Goal: Contribute content: Add original content to the website for others to see

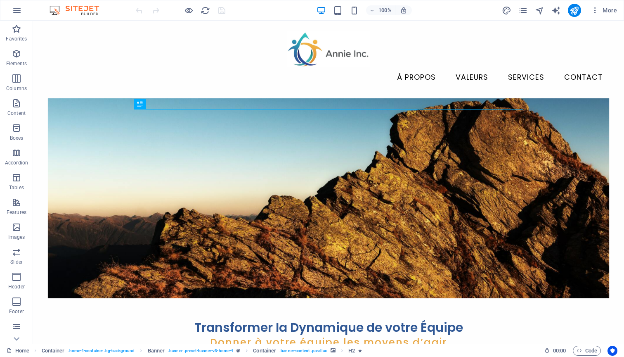
scroll to position [85, 0]
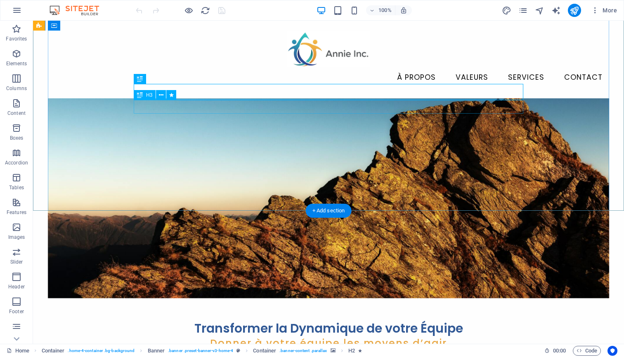
click at [282, 336] on div "Donner à votre équipe les moyens d’agir" at bounding box center [329, 343] width 390 height 14
click at [279, 336] on div "Donner à votre équipe les moyens d’agir" at bounding box center [329, 343] width 390 height 14
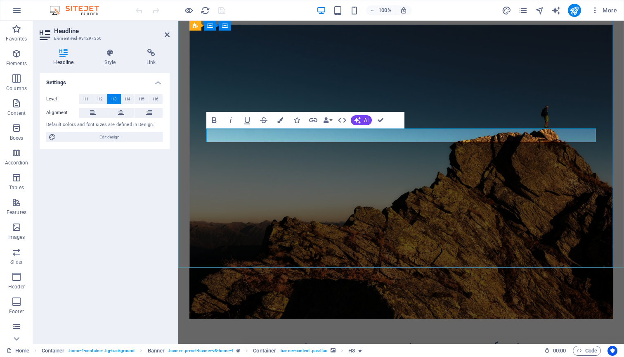
click at [331, 356] on h3 "Donner à votre équipe les moyens d’agir" at bounding box center [401, 364] width 390 height 14
click at [428, 12] on div "100% More" at bounding box center [377, 10] width 486 height 13
click at [365, 122] on span "AI" at bounding box center [366, 120] width 5 height 5
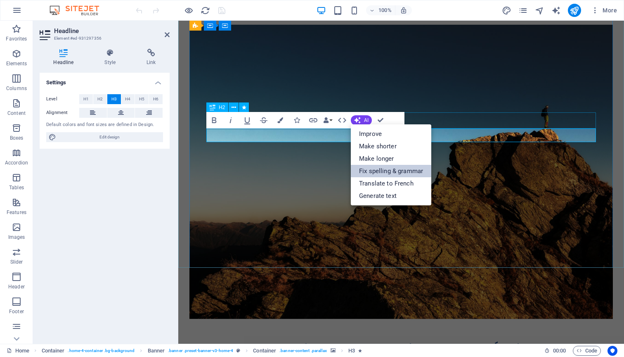
click at [387, 170] on link "Fix spelling & grammar" at bounding box center [391, 171] width 81 height 12
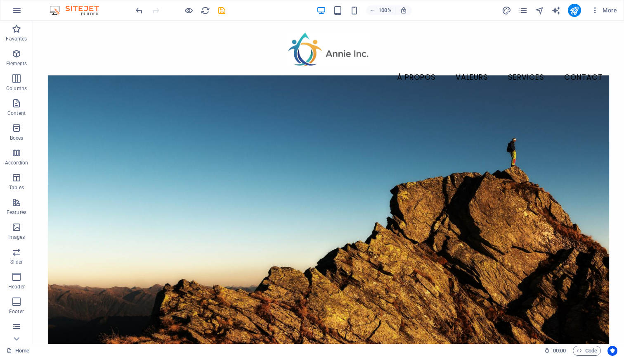
scroll to position [0, 0]
click at [222, 12] on icon "save" at bounding box center [221, 10] width 9 height 9
click at [525, 9] on icon "pages" at bounding box center [523, 10] width 9 height 9
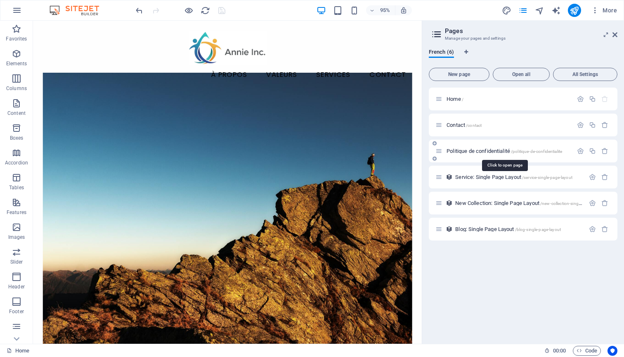
click at [518, 151] on span "/politique-de-confidentialite" at bounding box center [536, 151] width 51 height 5
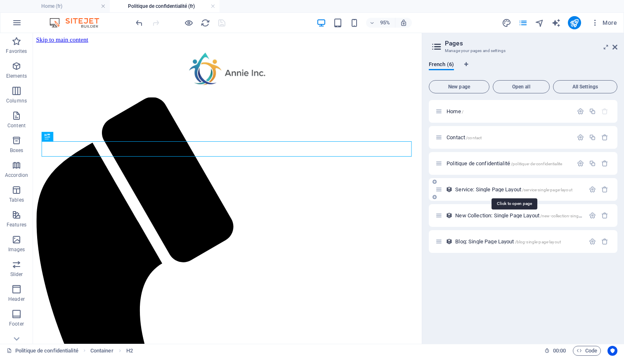
click at [491, 188] on span "Service: Single Page Layout /service-single-page-layout" at bounding box center [513, 189] width 117 height 6
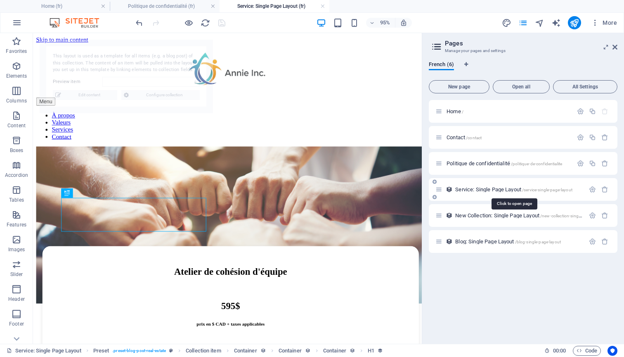
select select "68c4c04e6208fc7163056240"
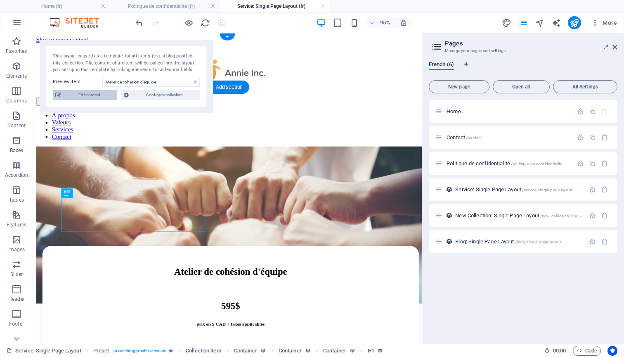
click at [86, 95] on span "Edit content" at bounding box center [89, 95] width 51 height 10
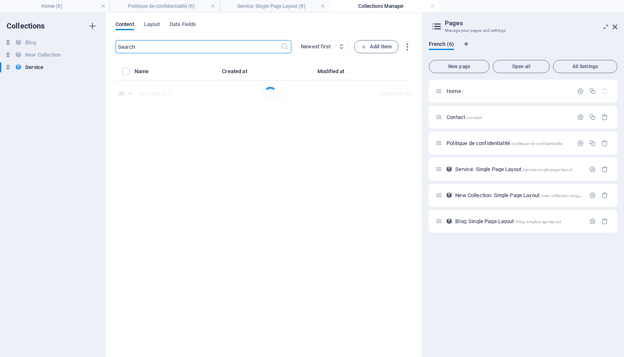
select select "Alternance virtuel & présentiel"
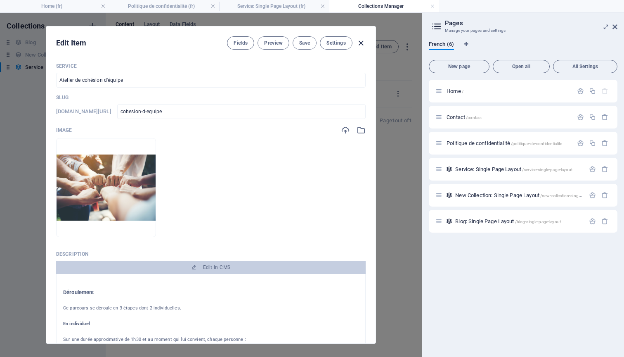
click at [362, 44] on icon "button" at bounding box center [360, 42] width 9 height 9
type input "cohesion-d-equipe"
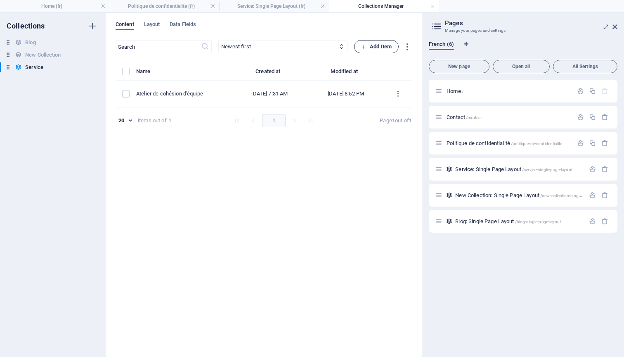
click at [374, 46] on span "Add Item" at bounding box center [376, 47] width 31 height 10
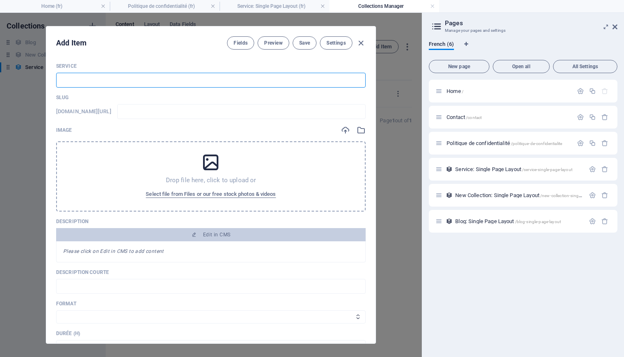
click at [104, 78] on input "text" at bounding box center [211, 80] width 310 height 15
type input "C"
type input "c"
type input "Co"
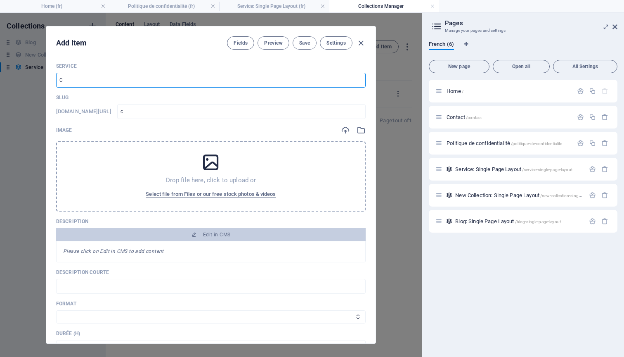
type input "co"
type input "Coa"
type input "coa"
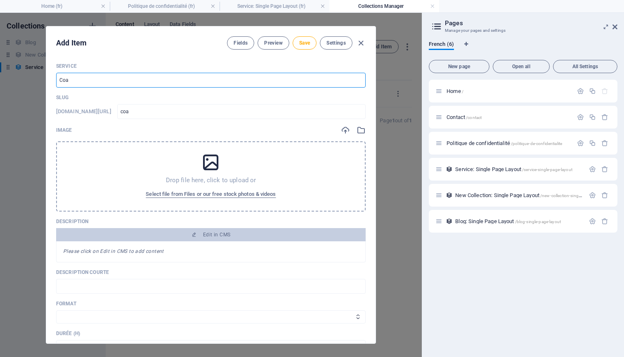
type input "Coac"
type input "coac"
type input "Coach"
type input "coach"
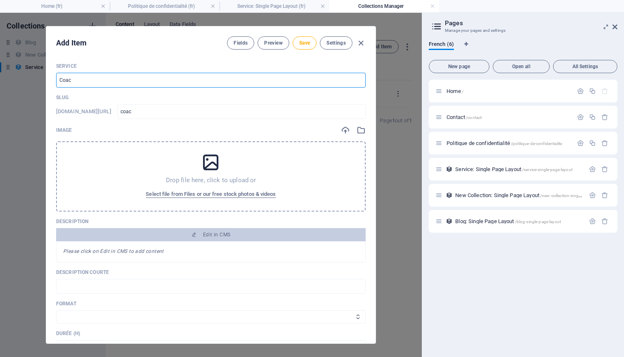
type input "coach"
type input "Coachi"
type input "coachi"
type input "Coachin"
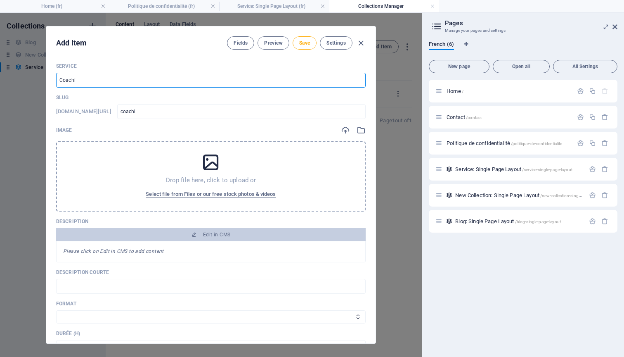
type input "coachin"
type input "Coaching"
type input "coaching"
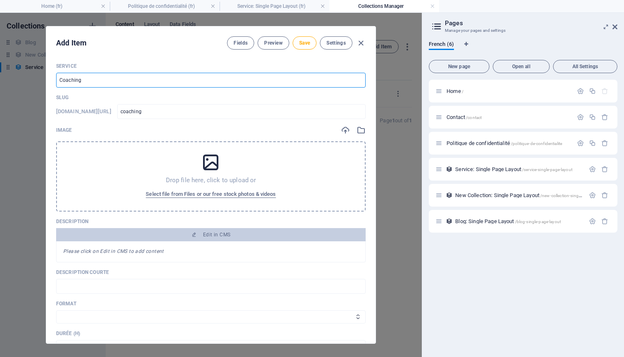
type input "Coaching i"
type input "coaching-i"
type input "Coaching in"
type input "coaching-in"
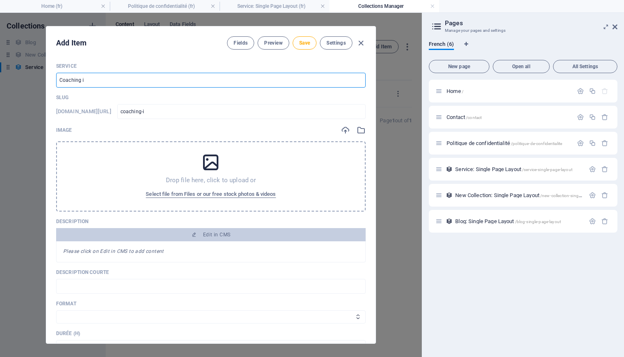
type input "coaching-in"
type input "Coaching ind"
type input "coaching-ind"
type input "Coaching indi"
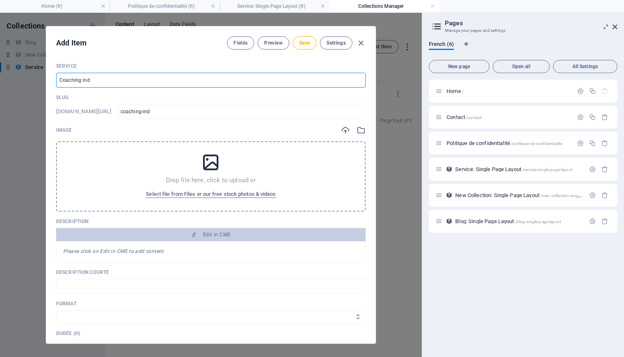
type input "coaching-indi"
type input "Coaching indiv"
type input "coaching-indiv"
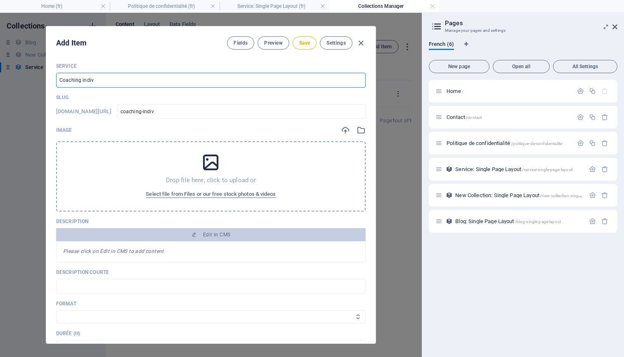
type input "Coaching indivi"
type input "coaching-indivi"
type input "Coaching individ"
type input "coaching-individ"
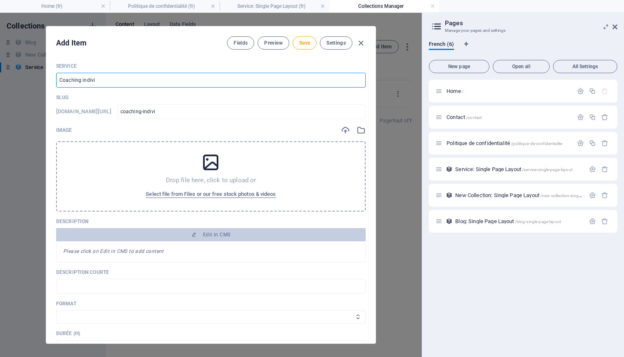
type input "coaching-individ"
type input "Coaching individu"
type input "coaching-individu"
type input "Coaching individue"
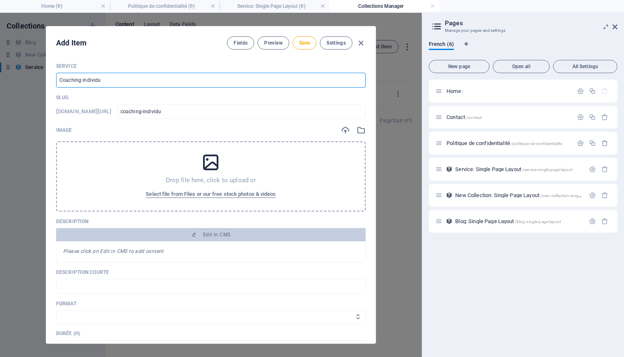
type input "coaching-individue"
type input "Coaching individuel"
type input "coaching-individuel"
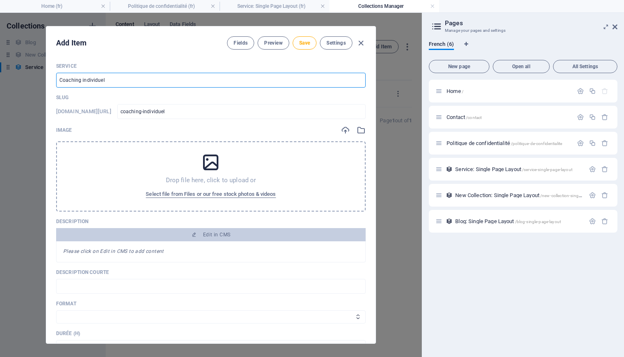
drag, startPoint x: 122, startPoint y: 80, endPoint x: 82, endPoint y: 82, distance: 40.1
click at [82, 82] on input "Coaching individuel" at bounding box center [211, 80] width 310 height 15
type input "Coaching p"
type input "coaching-p"
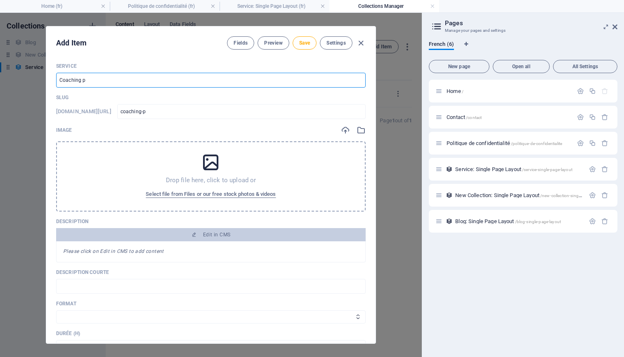
type input "Coaching [PERSON_NAME]"
type input "coaching-po"
type input "Coaching pou"
type input "coaching-pou"
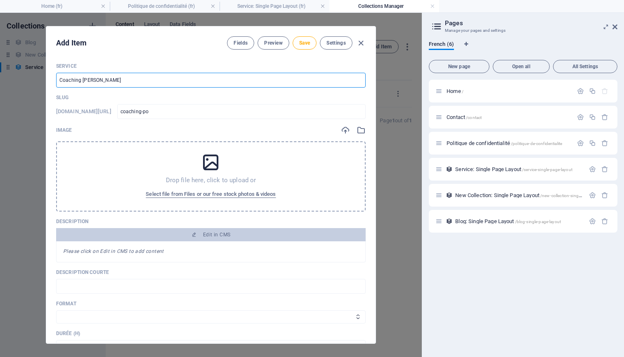
type input "coaching-pou"
type input "Coaching pour"
type input "coaching-pour"
type input "Coaching pour p"
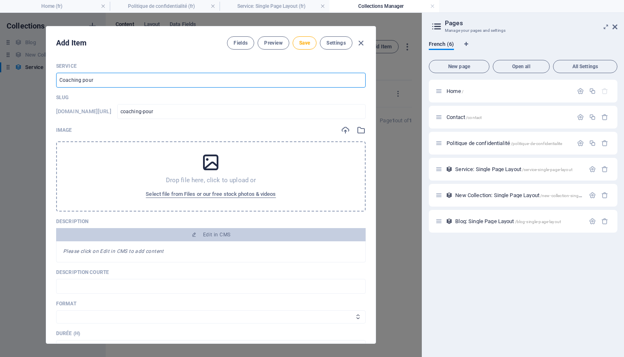
type input "coaching-pour-p"
type input "Coaching pour pa"
type input "coaching-pour-pa"
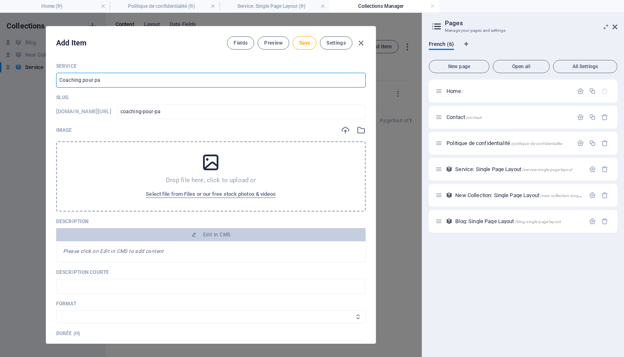
type input "Coaching pour par"
type input "coaching-pour-par"
type input "Coaching pour part"
type input "coaching-pour-part"
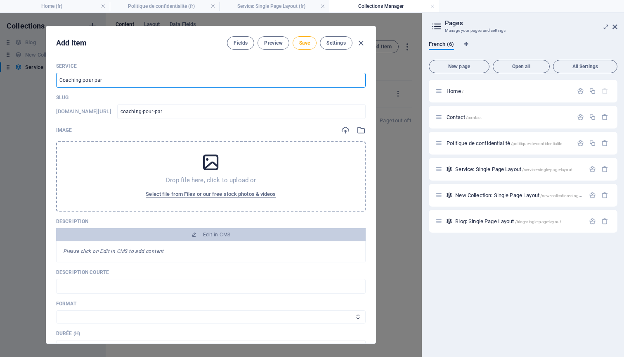
type input "coaching-pour-part"
type input "Coaching pour parti"
type input "coaching-pour-parti"
type input "Coaching pour partic"
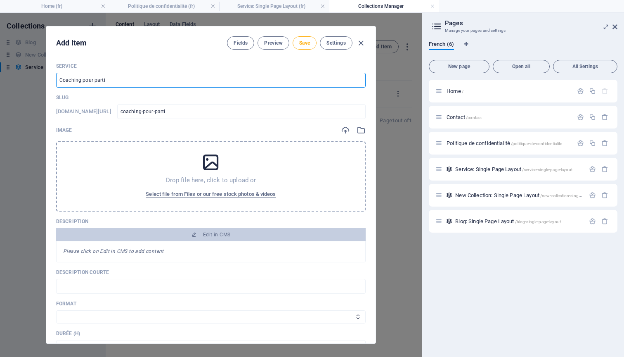
type input "coaching-pour-partic"
type input "Coaching pour particu"
type input "coaching-pour-particu"
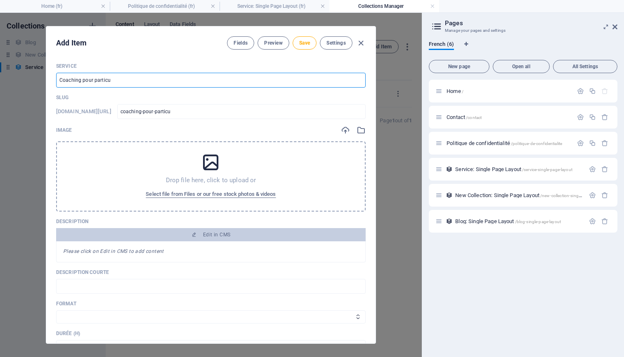
type input "Coaching pour particul"
type input "coaching-pour-particul"
type input "Coaching pour particuli"
type input "coaching-pour-particuli"
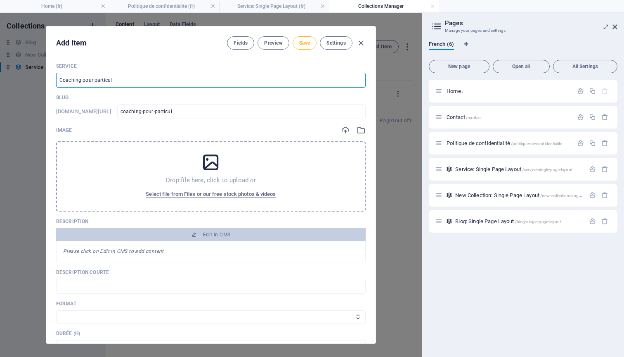
type input "coaching-pour-particuli"
type input "Coaching pour particulie"
type input "coaching-pour-particulie"
type input "Coaching pour particulier"
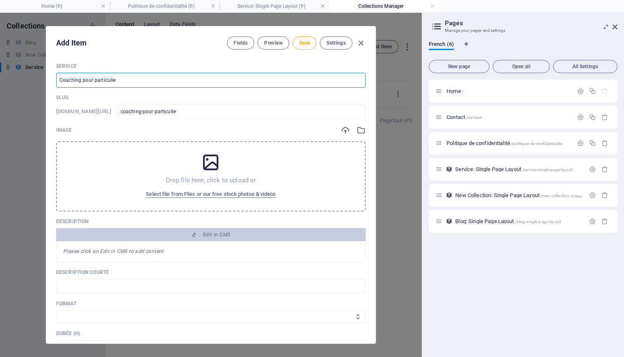
type input "coaching-pour-particulier"
type input "Coaching pour particulier"
click at [306, 45] on span "Save" at bounding box center [304, 43] width 11 height 7
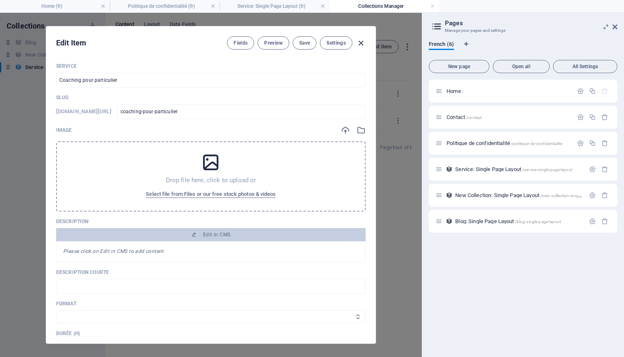
click at [362, 44] on icon "button" at bounding box center [360, 42] width 9 height 9
type input "coaching-pour-particulier"
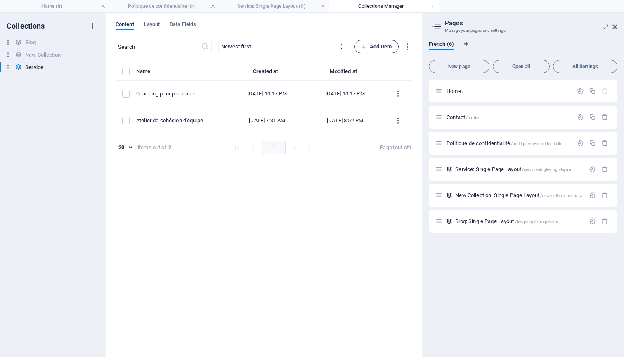
click at [375, 48] on span "Add Item" at bounding box center [376, 47] width 31 height 10
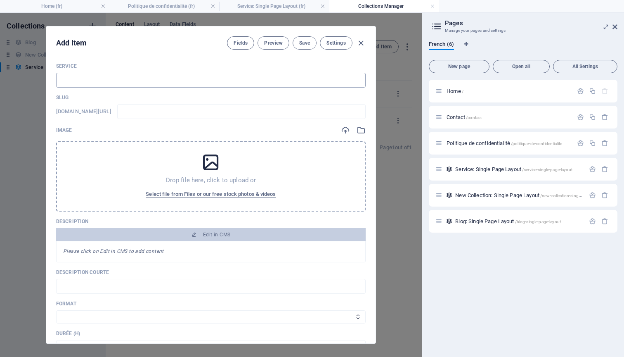
click at [138, 83] on input "text" at bounding box center [211, 80] width 310 height 15
type input "C"
type input "c"
type input "Co"
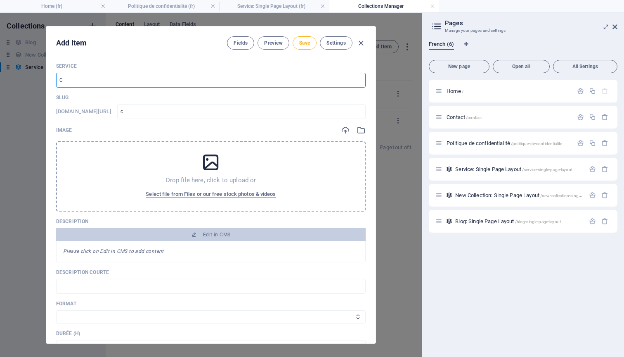
type input "co"
type input "Coa"
type input "coa"
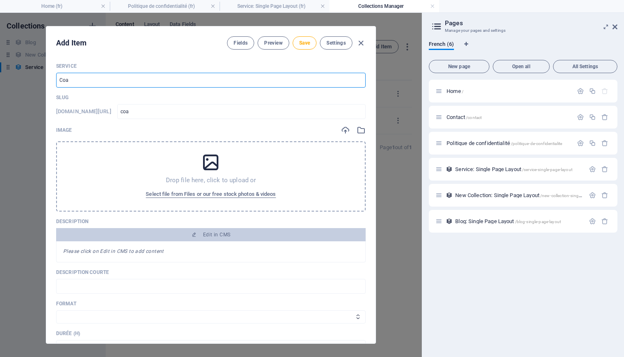
type input "Coac"
type input "coac"
type input "Coach"
type input "coach"
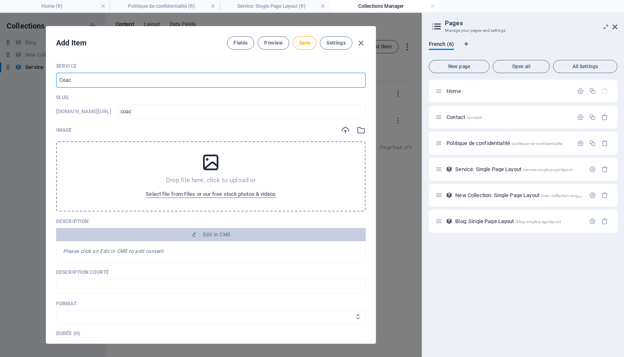
type input "coach"
type input "Coachi"
type input "coachi"
type input "Coachin"
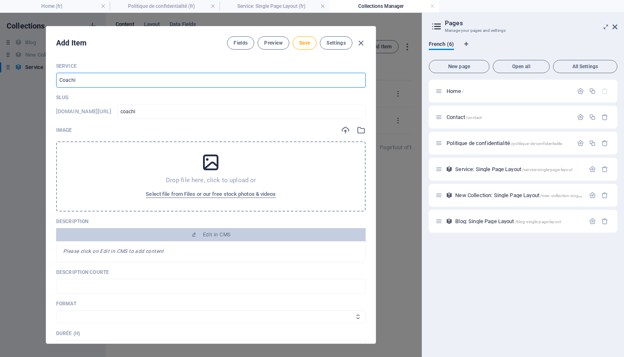
type input "coachin"
type input "Coaching"
type input "coaching"
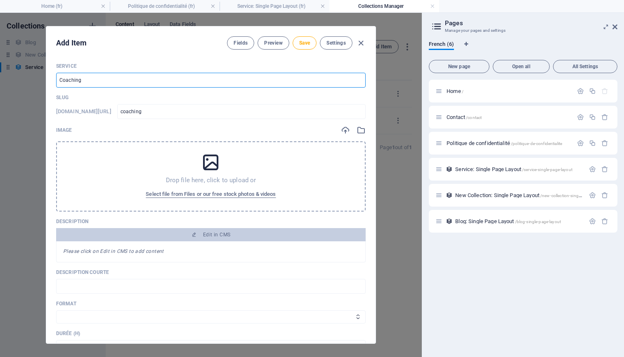
type input "Coaching p"
type input "coaching-p"
type input "Coaching [PERSON_NAME]"
type input "coaching-po"
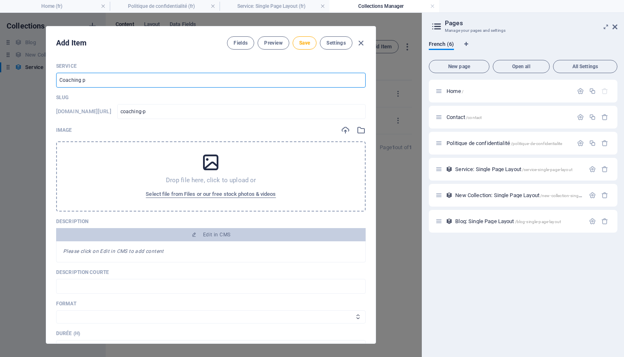
type input "coaching-po"
type input "Coaching pou"
type input "coaching-pou"
type input "Coaching pour"
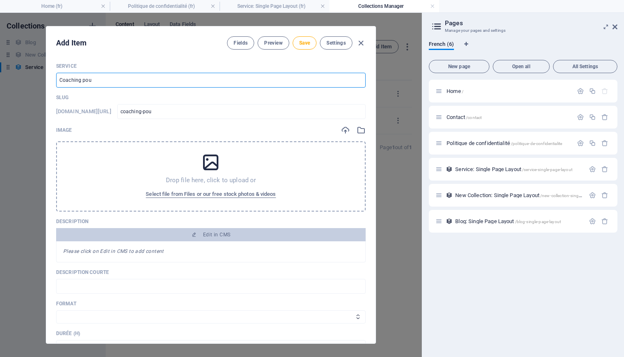
type input "coaching-pour"
type input "Coaching pour e"
type input "coaching-pour-e"
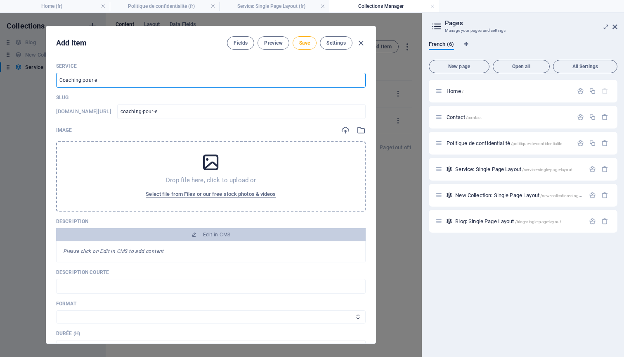
type input "Coaching pour en"
type input "coaching-pour-en"
type input "Coaching pour ent"
type input "coaching-pour-ent"
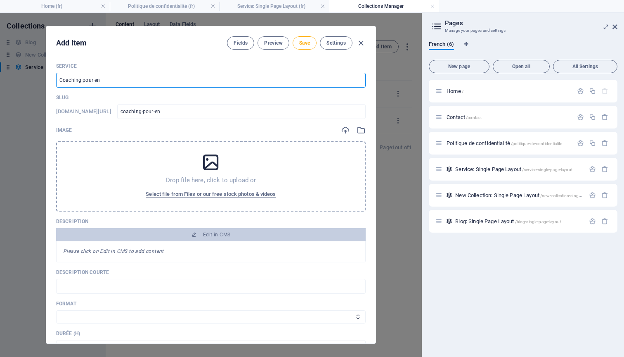
type input "coaching-pour-ent"
type input "Coaching pour entr"
type input "coaching-pour-entr"
type input "Coaching pour entre"
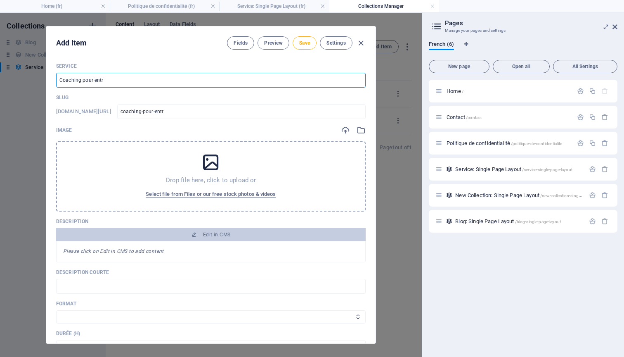
type input "coaching-pour-entre"
type input "Coaching pour entrep"
type input "coaching-pour-entrep"
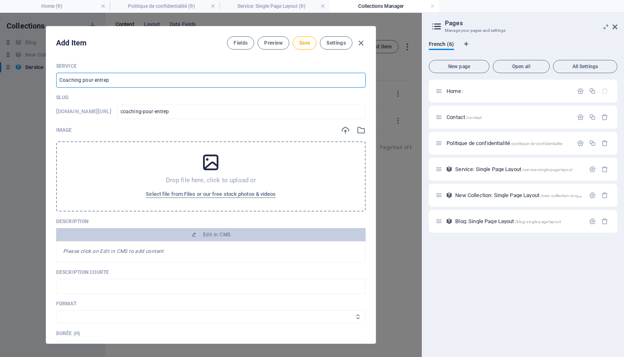
type input "Coaching pour entrepr"
type input "coaching-pour-entrepr"
type input "Coaching pour entrepri"
type input "coaching-pour-entrepri"
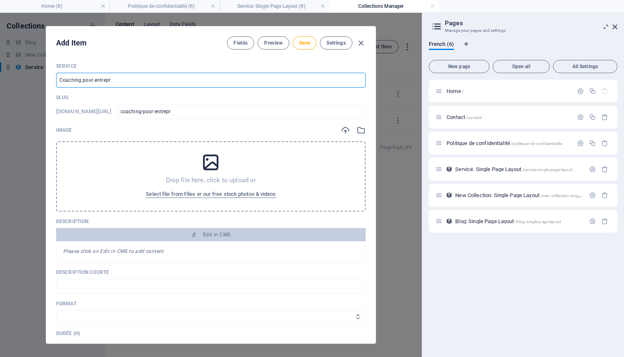
type input "coaching-pour-entrepri"
type input "Coaching pour entrepris"
type input "coaching-pour-entrepris"
type input "Coaching pour entreprise"
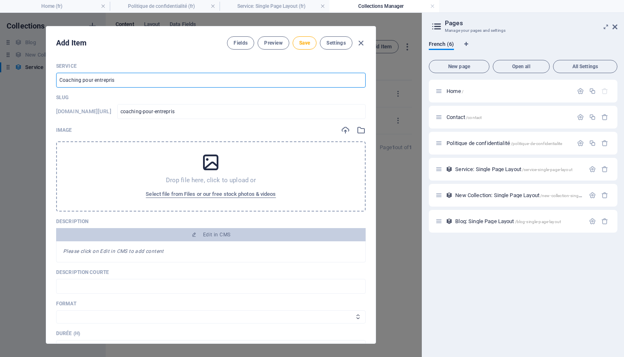
type input "coaching-pour-entreprise"
type input "Coaching pour entreprises"
type input "coaching-pour-entreprises"
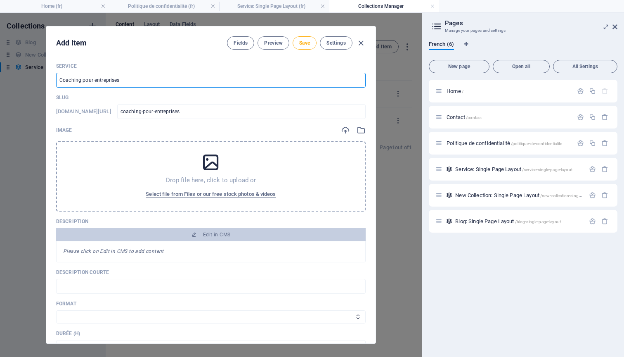
drag, startPoint x: 90, startPoint y: 80, endPoint x: 102, endPoint y: 80, distance: 12.4
click at [90, 80] on input "Coaching pour entreprises" at bounding box center [211, 80] width 310 height 15
type input "Coaching por entreprises"
type input "coaching-por-entreprises"
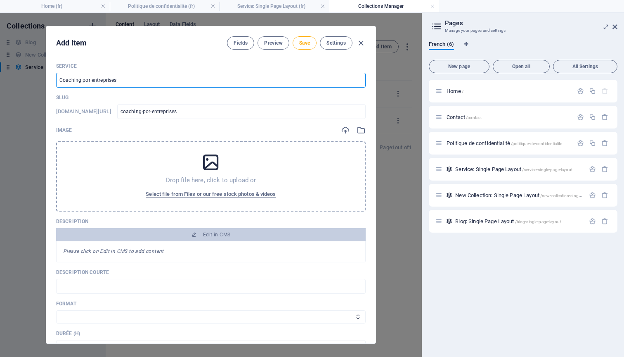
type input "Coaching pr entreprises"
type input "coaching-pr-entreprises"
type input "Coaching r entreprises"
type input "coaching-r-entreprises"
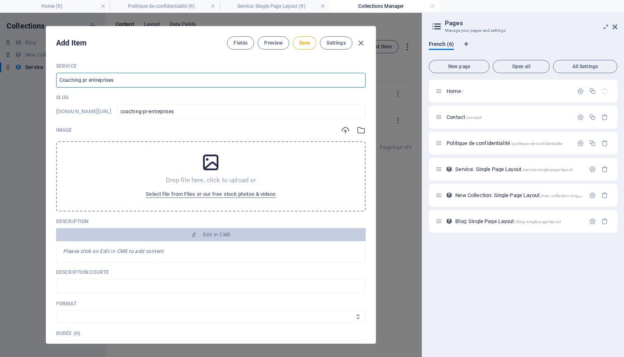
type input "coaching-r-entreprises"
type input "Coaching entreprises"
type input "coaching-entreprises"
type input "Coaching e entreprises"
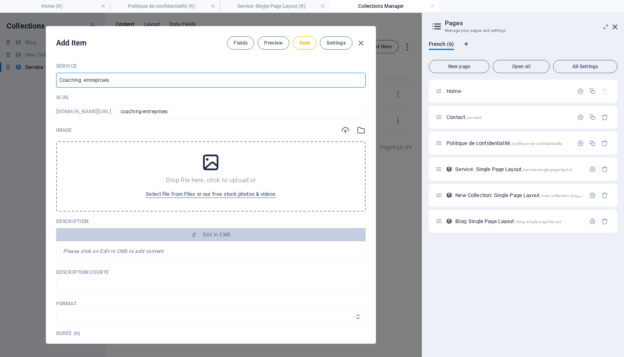
type input "coaching-e-entreprises"
type input "Coaching en entreprises"
type input "coaching-en-entreprises"
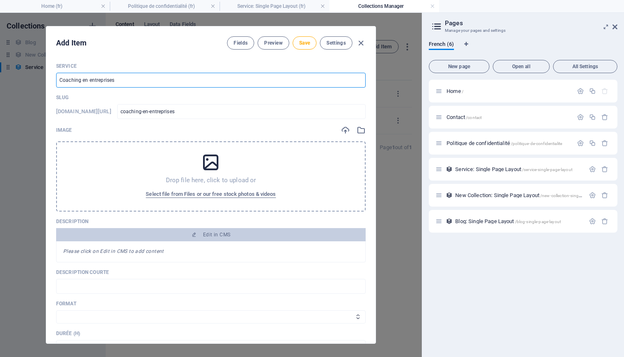
click at [121, 78] on input "Coaching en entreprises" at bounding box center [211, 80] width 310 height 15
type input "Coaching en entreprise"
type input "coaching-en-entreprise"
type input "Coaching en entreprise"
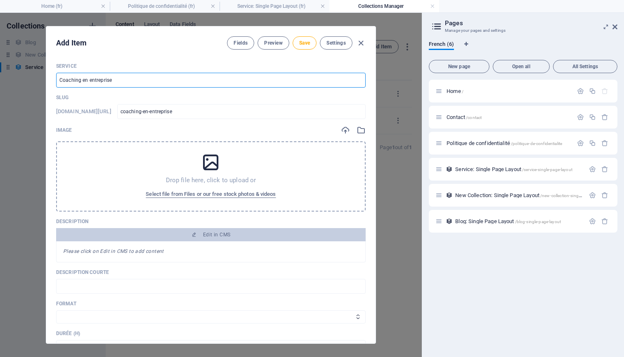
click at [303, 36] on div "Add Item Fields Preview Save Settings" at bounding box center [211, 41] width 330 height 30
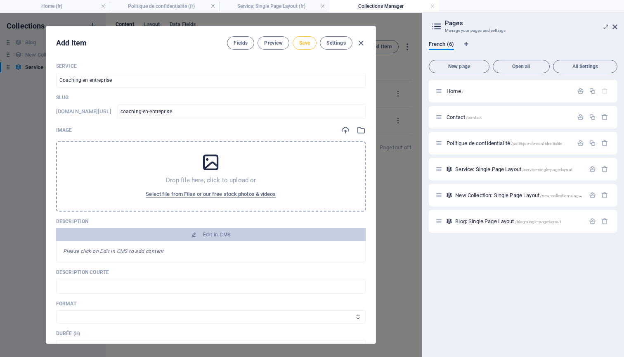
click at [303, 44] on span "Save" at bounding box center [304, 43] width 11 height 7
click at [362, 44] on icon "button" at bounding box center [360, 42] width 9 height 9
type input "coaching-en-entreprise"
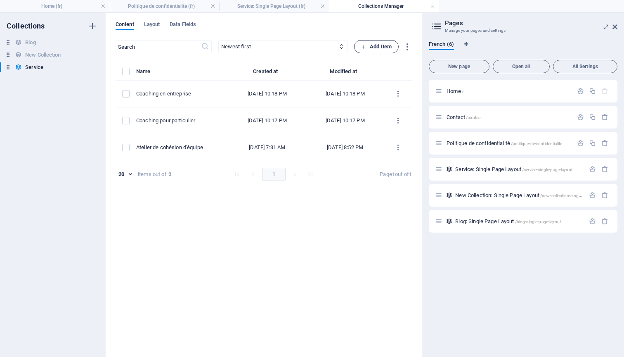
click at [376, 49] on span "Add Item" at bounding box center [376, 47] width 31 height 10
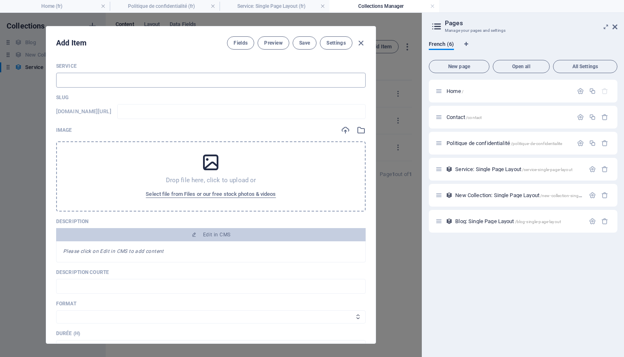
click at [162, 77] on input "text" at bounding box center [211, 80] width 310 height 15
type input "C"
type input "c"
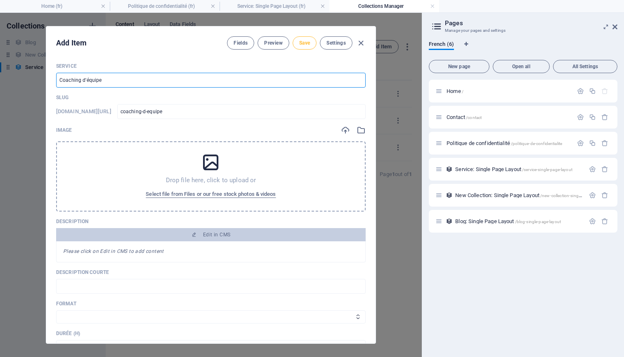
click at [306, 43] on span "Save" at bounding box center [304, 43] width 11 height 7
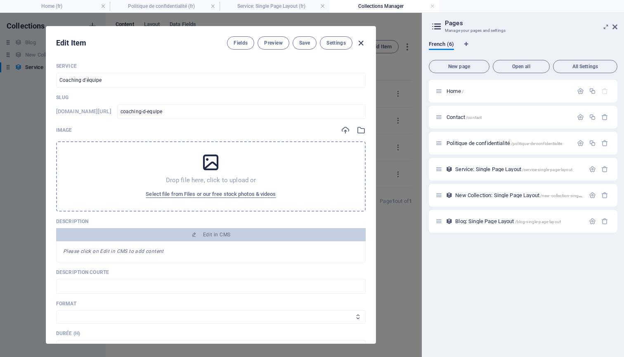
click at [360, 40] on icon "button" at bounding box center [360, 42] width 9 height 9
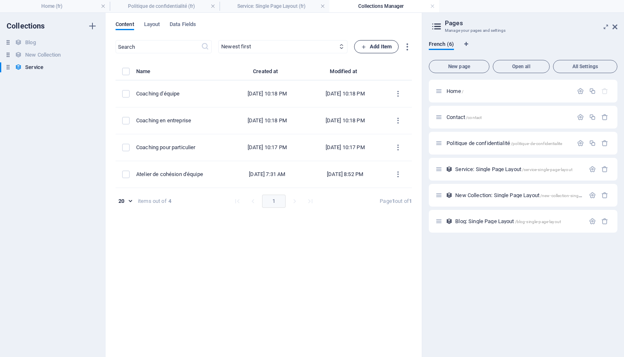
click at [367, 44] on span "Add Item" at bounding box center [376, 47] width 31 height 10
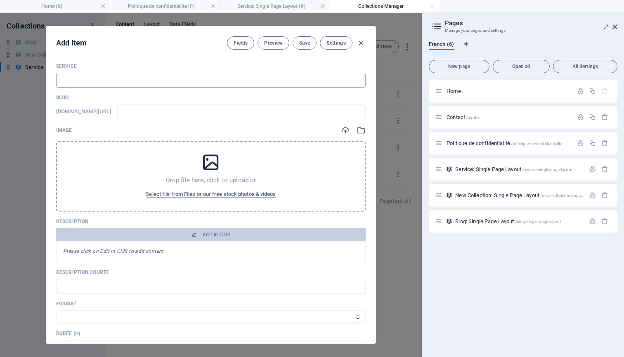
click at [280, 78] on input "text" at bounding box center [211, 80] width 310 height 15
click at [305, 44] on span "Save" at bounding box center [304, 43] width 11 height 7
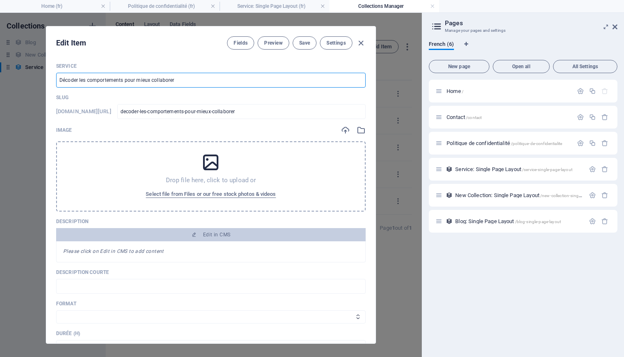
click at [125, 80] on input "Décoder les comportements pour mieux collaborer" at bounding box center [211, 80] width 310 height 15
drag, startPoint x: 159, startPoint y: 81, endPoint x: 172, endPoint y: 79, distance: 13.3
click at [172, 79] on input "Décoder les comportements de stress pour mieux collaborer" at bounding box center [211, 80] width 310 height 15
click at [192, 80] on input "Décoder les comportements de stress pour collaborer" at bounding box center [211, 80] width 310 height 15
click at [300, 45] on span "Save" at bounding box center [304, 43] width 11 height 7
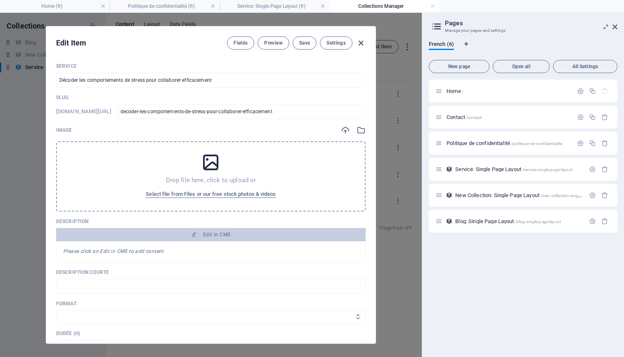
click at [364, 43] on icon "button" at bounding box center [360, 42] width 9 height 9
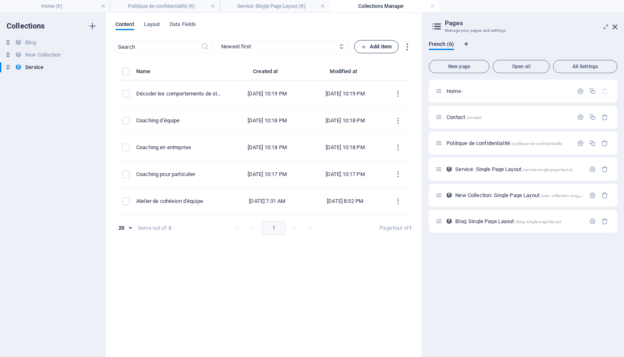
click at [371, 46] on span "Add Item" at bounding box center [376, 47] width 31 height 10
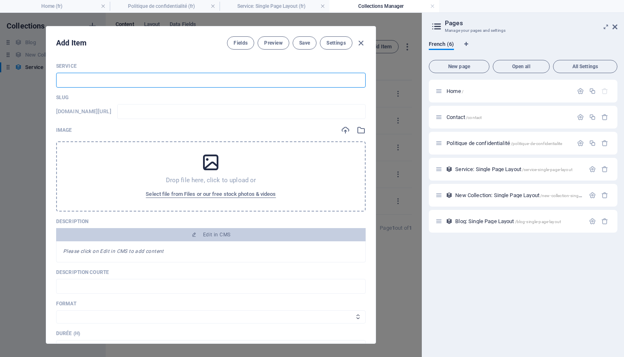
click at [206, 81] on input "text" at bounding box center [211, 80] width 310 height 15
click at [308, 44] on span "Save" at bounding box center [304, 43] width 11 height 7
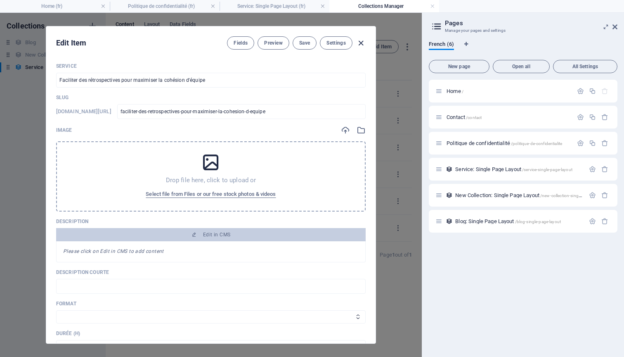
click at [365, 45] on icon "button" at bounding box center [360, 42] width 9 height 9
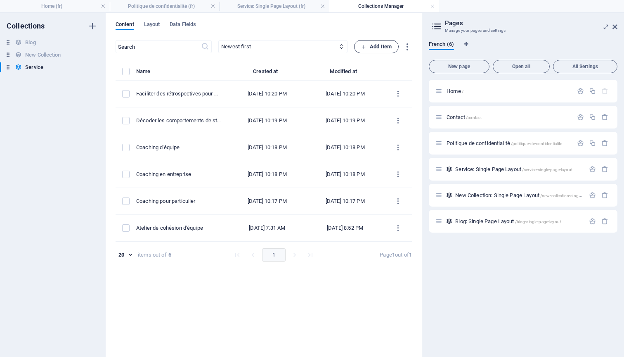
click at [370, 45] on span "Add Item" at bounding box center [376, 47] width 31 height 10
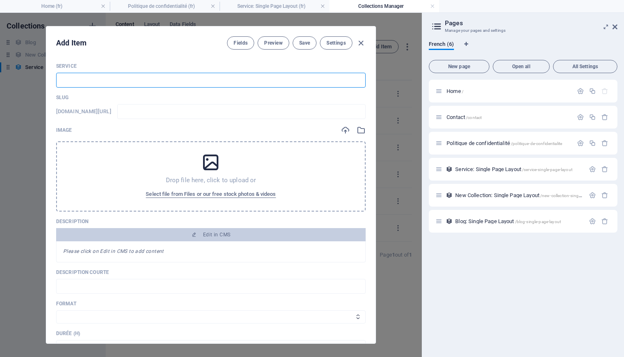
click at [207, 78] on input "text" at bounding box center [211, 80] width 310 height 15
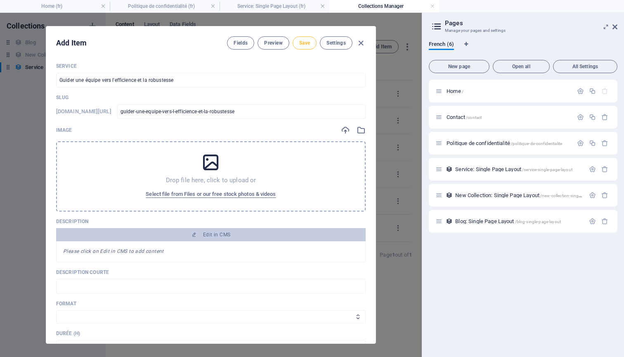
click at [304, 43] on span "Save" at bounding box center [304, 43] width 11 height 7
click at [363, 43] on icon "button" at bounding box center [360, 42] width 9 height 9
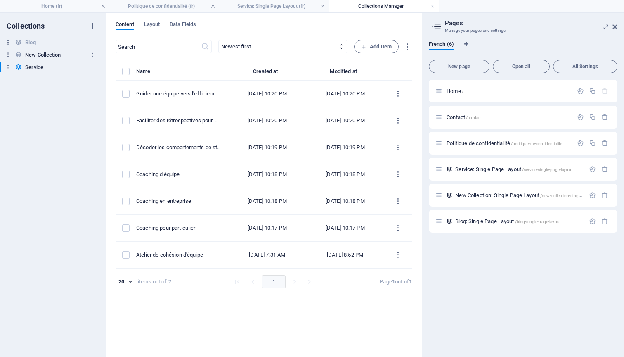
click at [38, 54] on h6 "New Collection" at bounding box center [43, 55] width 36 height 10
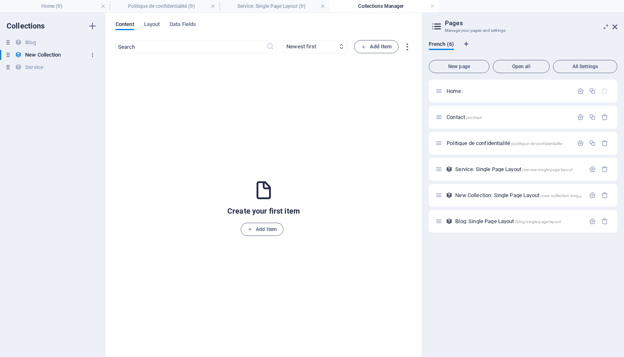
click at [90, 55] on icon "button" at bounding box center [93, 55] width 6 height 6
click at [102, 71] on h6 "Rename" at bounding box center [99, 71] width 22 height 10
click at [49, 55] on h6 "Formation" at bounding box center [37, 55] width 24 height 10
click at [38, 69] on h6 "Service" at bounding box center [34, 67] width 18 height 10
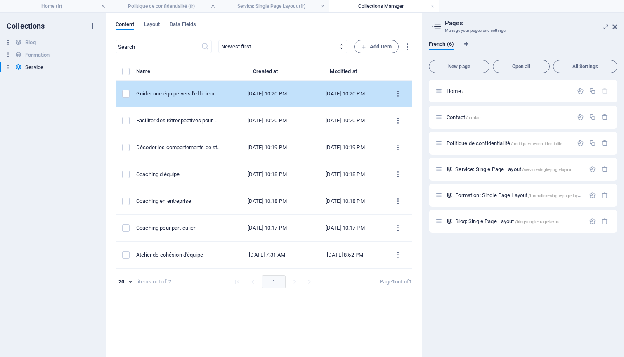
drag, startPoint x: 146, startPoint y: 94, endPoint x: 137, endPoint y: 101, distance: 11.5
click at [128, 94] on label "items list" at bounding box center [125, 93] width 7 height 7
click at [0, 0] on input "items list" at bounding box center [0, 0] width 0 height 0
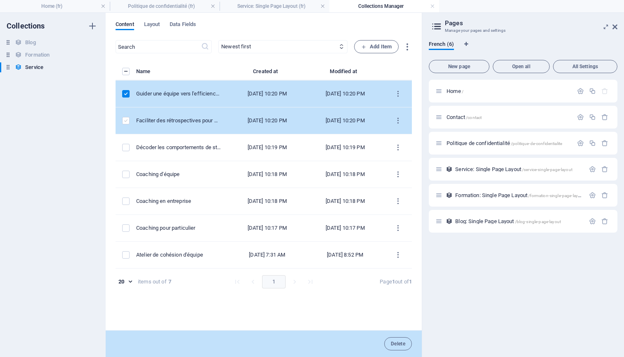
click at [129, 120] on label "items list" at bounding box center [125, 120] width 7 height 7
click at [0, 0] on input "items list" at bounding box center [0, 0] width 0 height 0
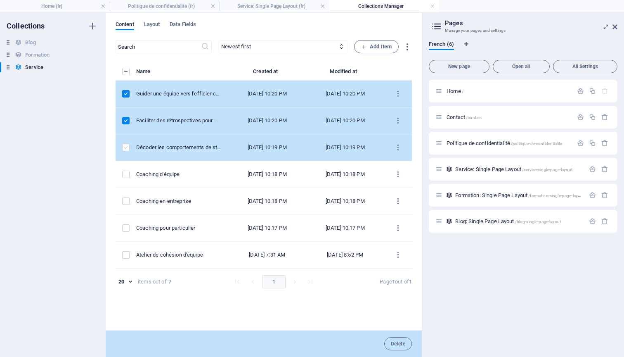
click at [128, 146] on label "items list" at bounding box center [125, 147] width 7 height 7
click at [0, 0] on input "items list" at bounding box center [0, 0] width 0 height 0
click at [399, 92] on icon "items list" at bounding box center [398, 94] width 8 height 8
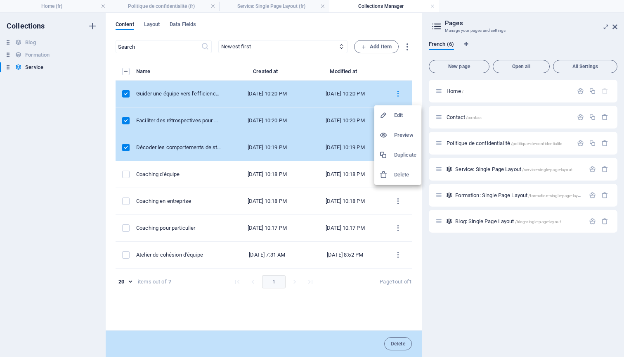
drag, startPoint x: 148, startPoint y: 94, endPoint x: 47, endPoint y: 55, distance: 108.3
click at [47, 55] on div at bounding box center [312, 178] width 624 height 357
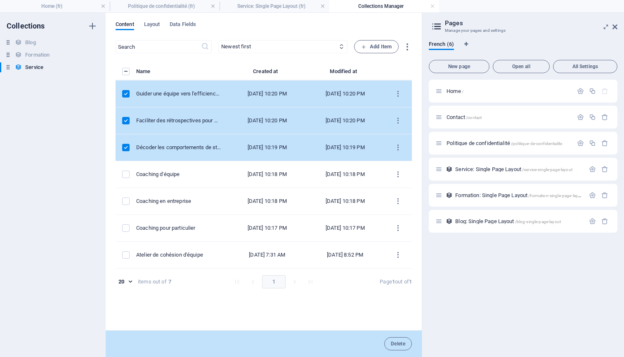
click at [175, 59] on div "​ Newest first Oldest first Last modified Service (ascending) Service (descendi…" at bounding box center [264, 194] width 296 height 308
click at [266, 27] on div "Content Layout Data Fields" at bounding box center [264, 29] width 296 height 16
click at [271, 33] on div "Content Layout Data Fields" at bounding box center [264, 29] width 296 height 16
click at [347, 24] on div "Content Layout Data Fields" at bounding box center [264, 29] width 296 height 16
click at [474, 193] on span "Formation: Single Page Layout /formation-single-page-layout" at bounding box center [519, 195] width 129 height 6
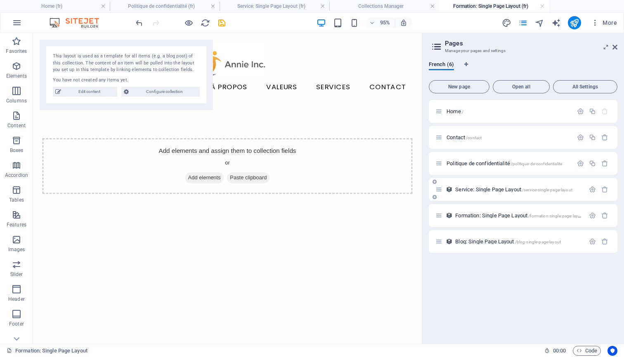
click at [562, 188] on span "/service-single-page-layout" at bounding box center [547, 189] width 50 height 5
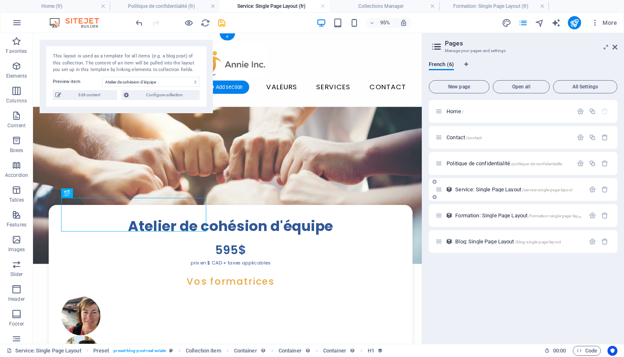
click at [439, 189] on icon at bounding box center [439, 189] width 7 height 7
click at [181, 95] on span "Configure collection" at bounding box center [164, 95] width 66 height 10
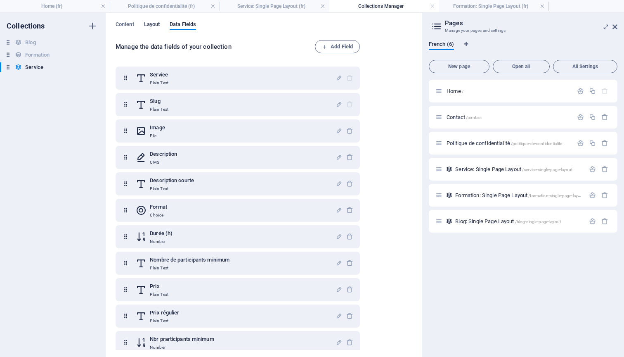
click at [153, 23] on span "Layout" at bounding box center [152, 25] width 16 height 12
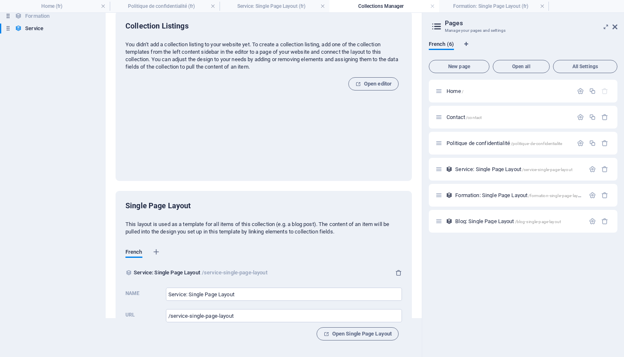
scroll to position [39, 0]
click at [358, 333] on span "Open Single Page Layout" at bounding box center [358, 334] width 68 height 10
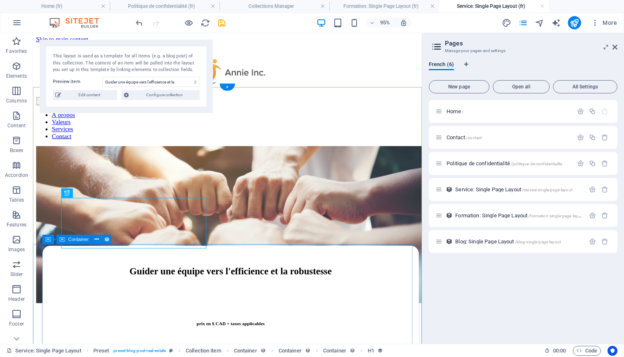
scroll to position [0, 0]
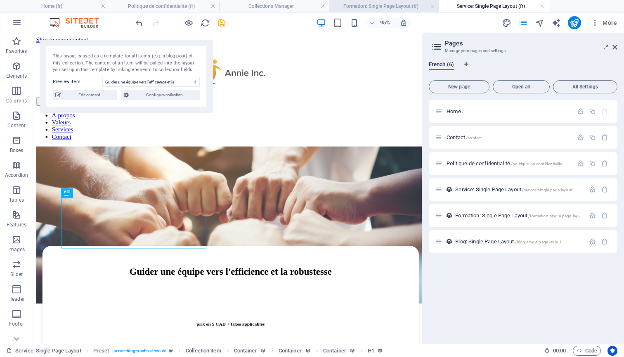
click at [356, 5] on h4 "Formation: Single Page Layout (fr)" at bounding box center [385, 6] width 110 height 9
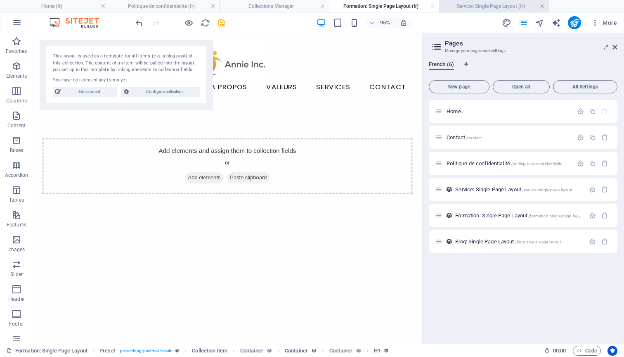
click at [542, 7] on link at bounding box center [542, 6] width 5 height 8
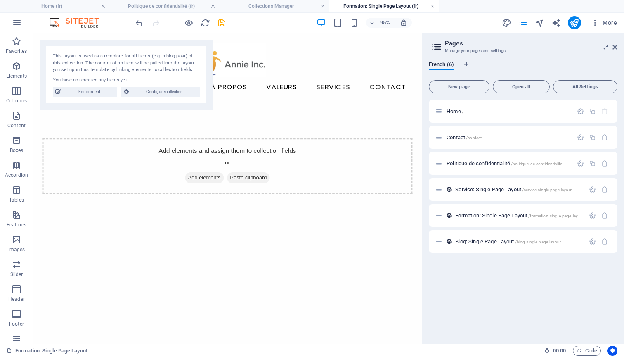
click at [432, 7] on link at bounding box center [432, 6] width 5 height 8
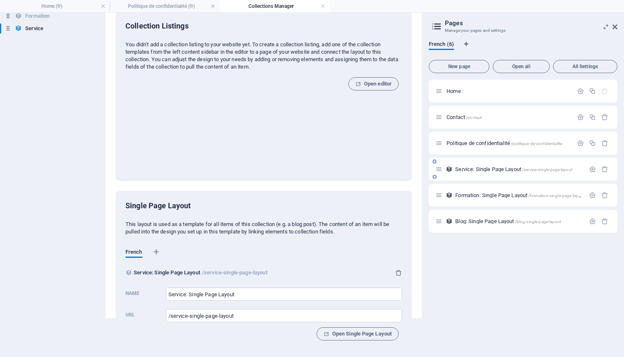
click at [470, 168] on span "Service: Single Page Layout /service-single-page-layout" at bounding box center [513, 169] width 117 height 6
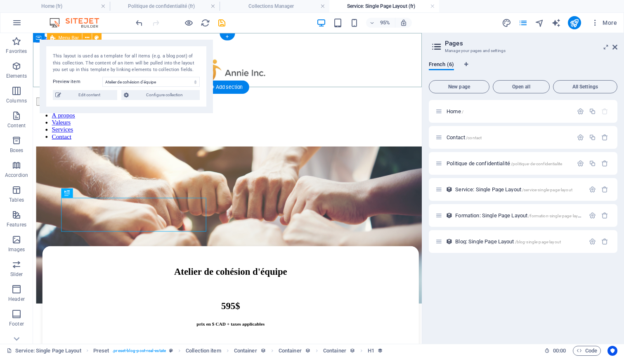
click at [318, 52] on div "Menu À propos Valeurs Services Contact" at bounding box center [237, 98] width 403 height 93
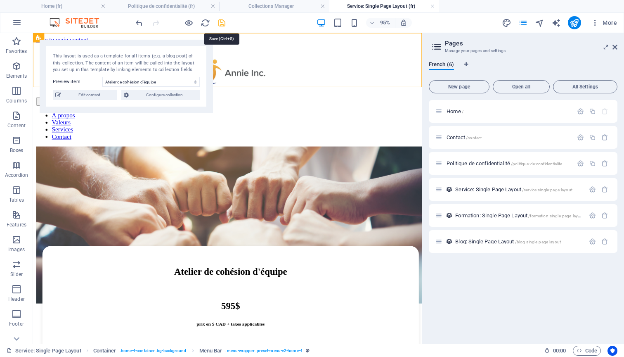
click at [221, 23] on icon "save" at bounding box center [221, 22] width 9 height 9
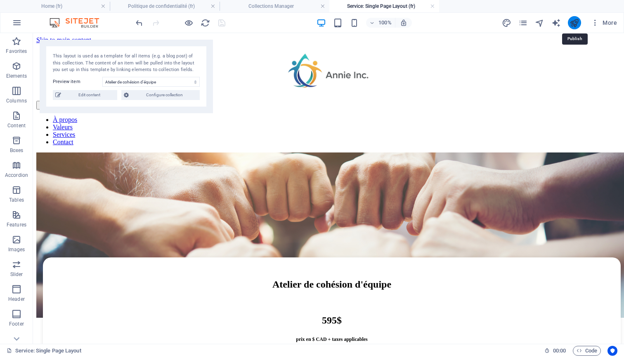
click at [574, 24] on icon "publish" at bounding box center [574, 22] width 9 height 9
